Goal: Information Seeking & Learning: Learn about a topic

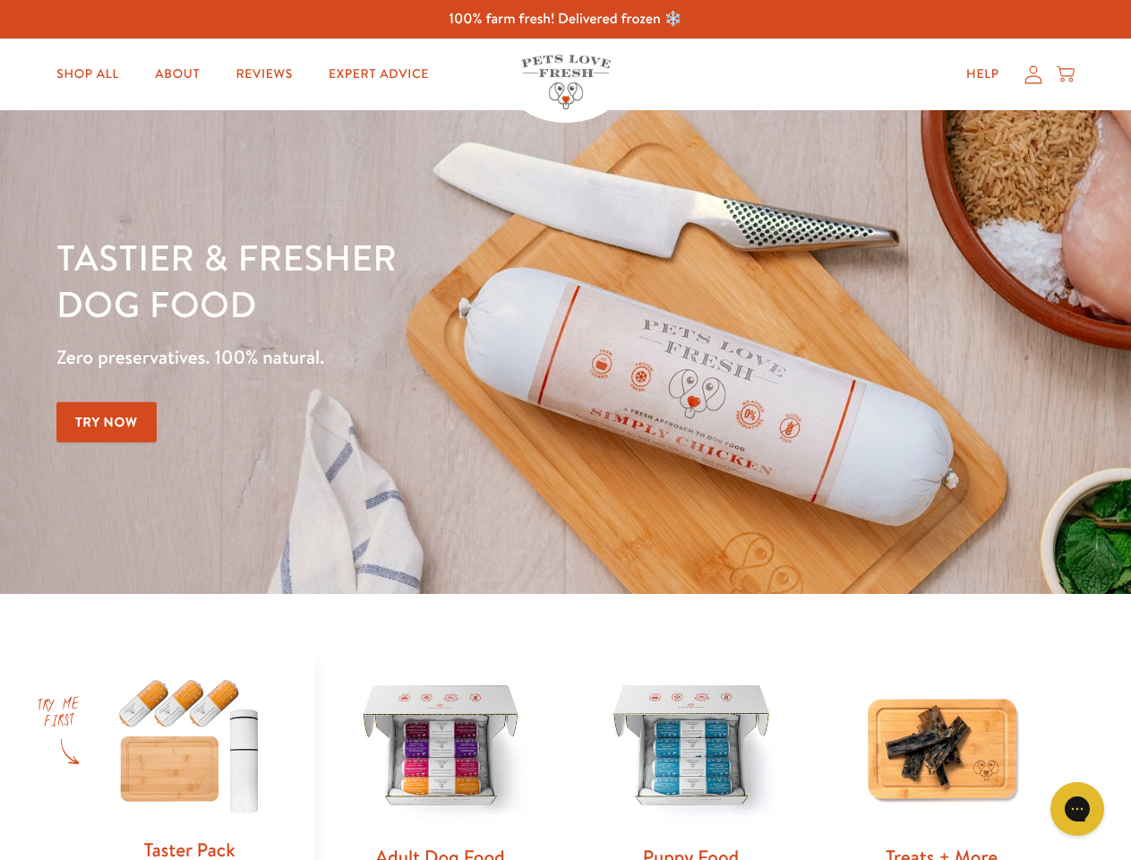
click at [565, 430] on div "Tastier & fresher dog food Zero preservatives. 100% natural. Try Now" at bounding box center [395, 352] width 679 height 236
click at [1078, 809] on icon "Gorgias live chat" at bounding box center [1077, 808] width 17 height 17
